Goal: Task Accomplishment & Management: Manage account settings

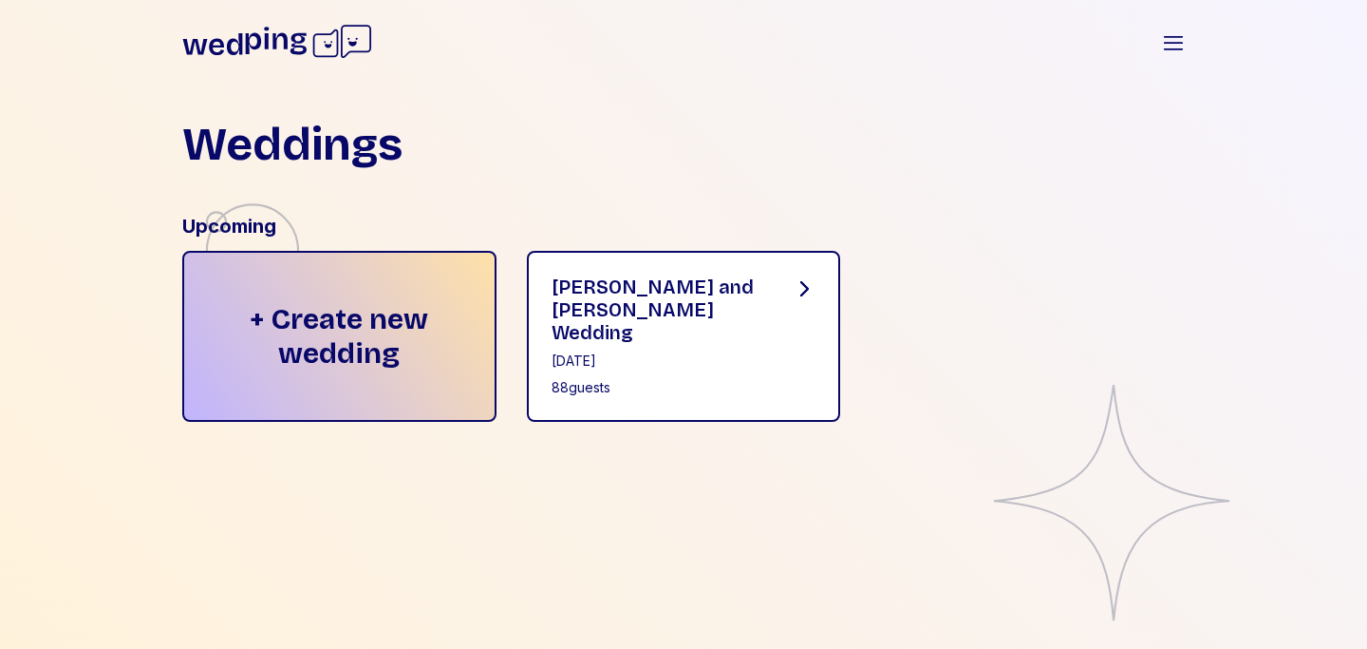
click at [665, 325] on div "[PERSON_NAME] and [PERSON_NAME] Wedding [DATE] 88 guests" at bounding box center [658, 336] width 212 height 122
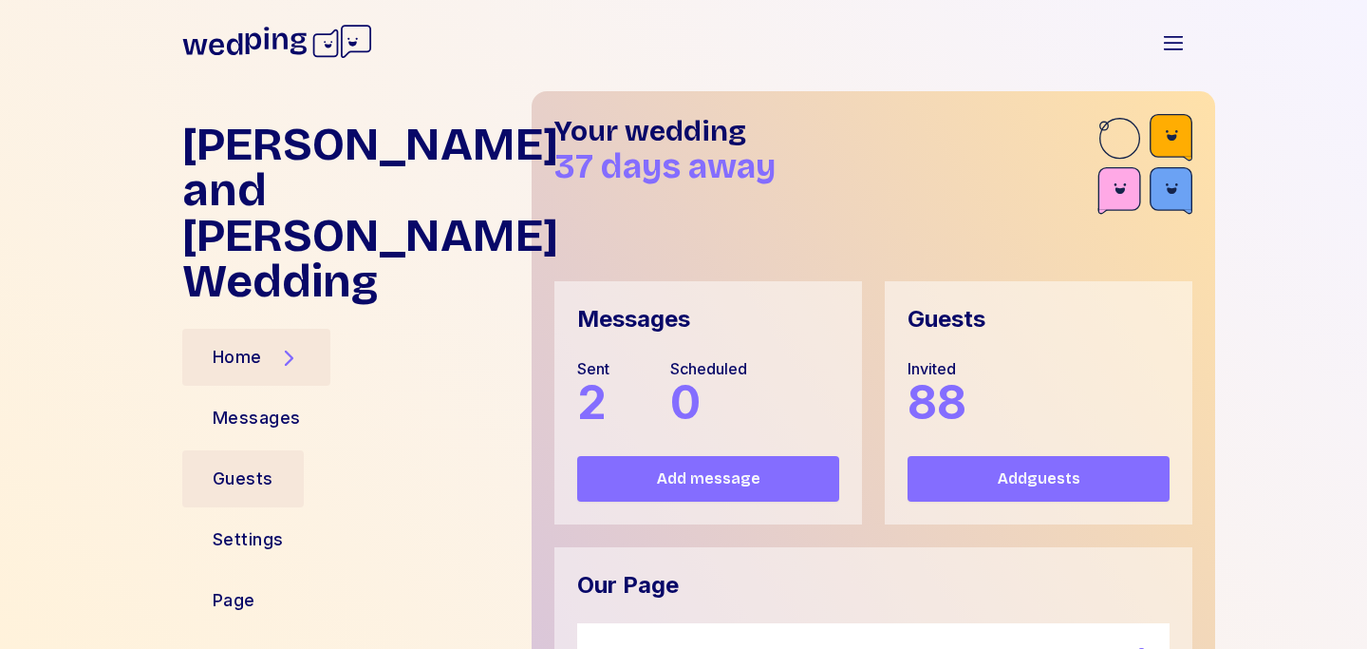
click at [232, 465] on div "Guests" at bounding box center [243, 478] width 61 height 27
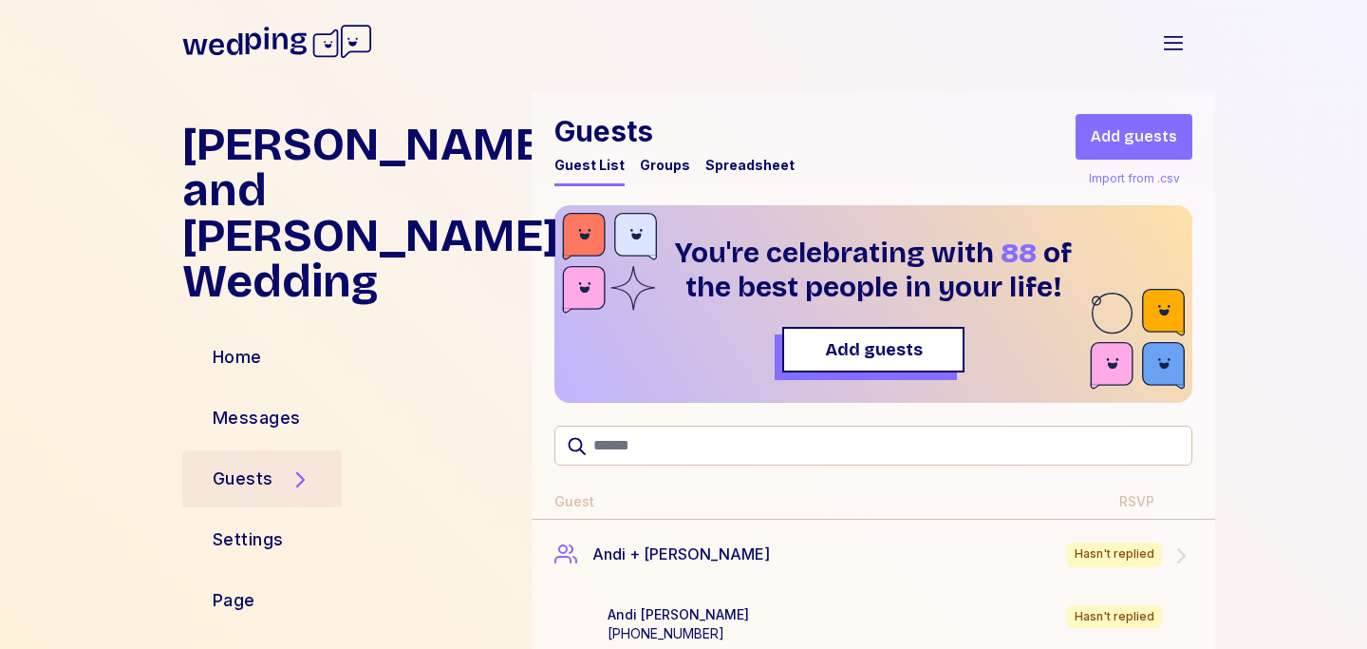
click at [197, 47] on icon at bounding box center [213, 44] width 60 height 22
